Goal: Check status: Check status

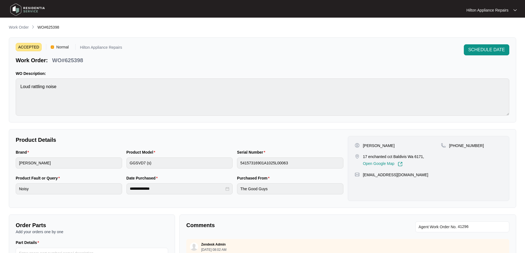
click at [21, 26] on p "Work Order" at bounding box center [19, 28] width 20 height 6
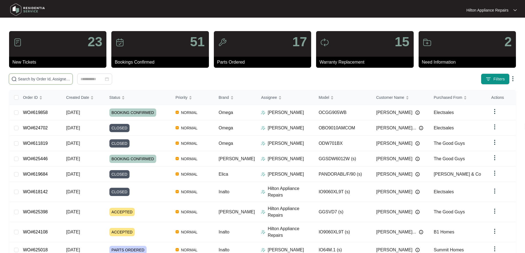
click at [70, 78] on input "text" at bounding box center [44, 79] width 52 height 6
click at [48, 80] on input "text" at bounding box center [44, 79] width 52 height 6
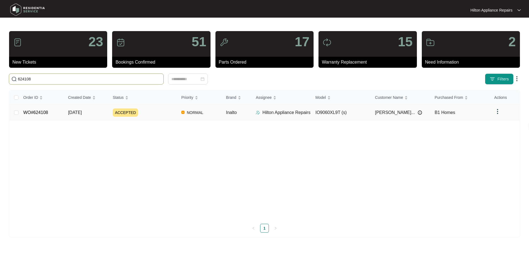
type input "624108"
click at [167, 108] on td "ACCEPTED" at bounding box center [142, 112] width 69 height 15
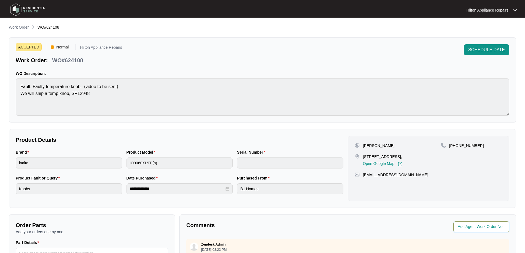
click at [471, 224] on input "string" at bounding box center [481, 227] width 48 height 7
type input "41223"
click at [469, 212] on div "**********" at bounding box center [262, 190] width 507 height 332
click at [17, 29] on p "Work Order" at bounding box center [19, 28] width 20 height 6
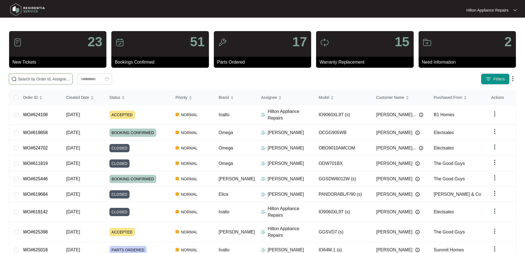
click at [70, 80] on input "text" at bounding box center [44, 79] width 52 height 6
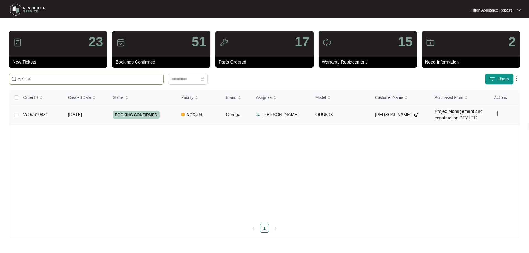
type input "619831"
click at [220, 115] on td "NORMAL" at bounding box center [199, 115] width 45 height 20
